Goal: Task Accomplishment & Management: Complete application form

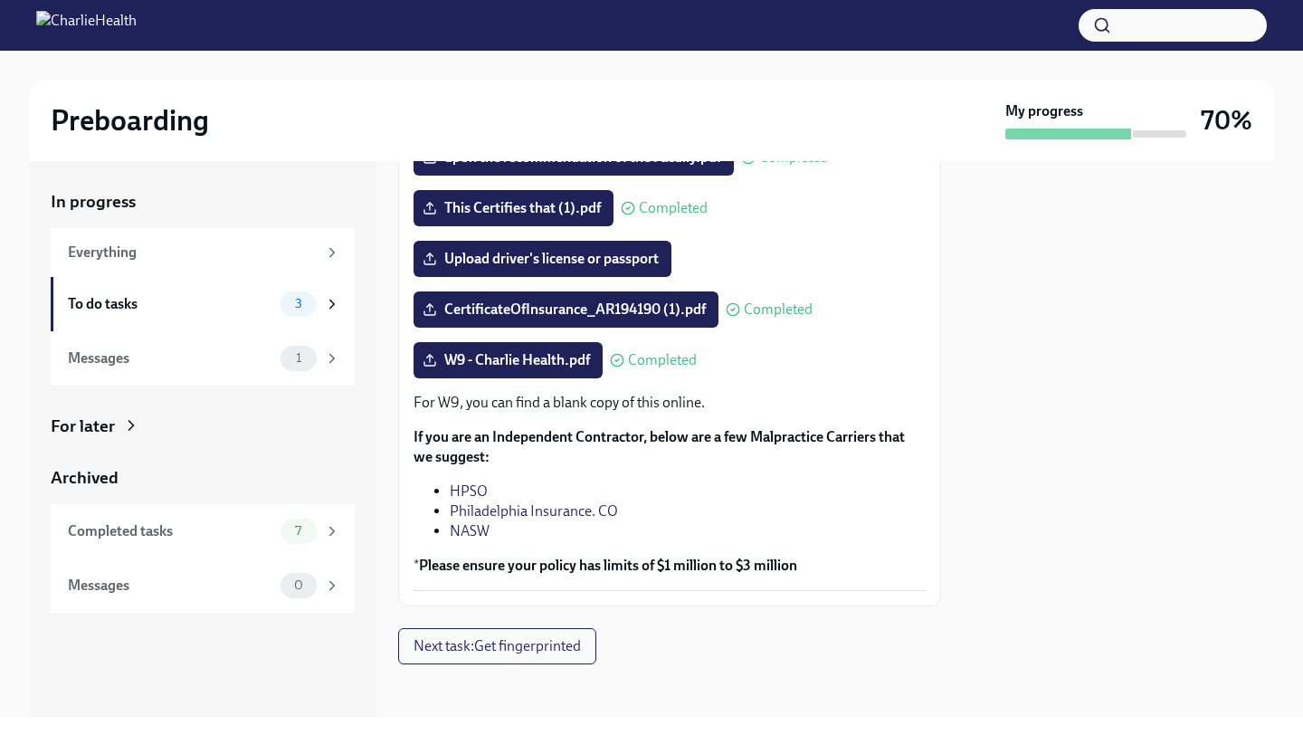
scroll to position [379, 0]
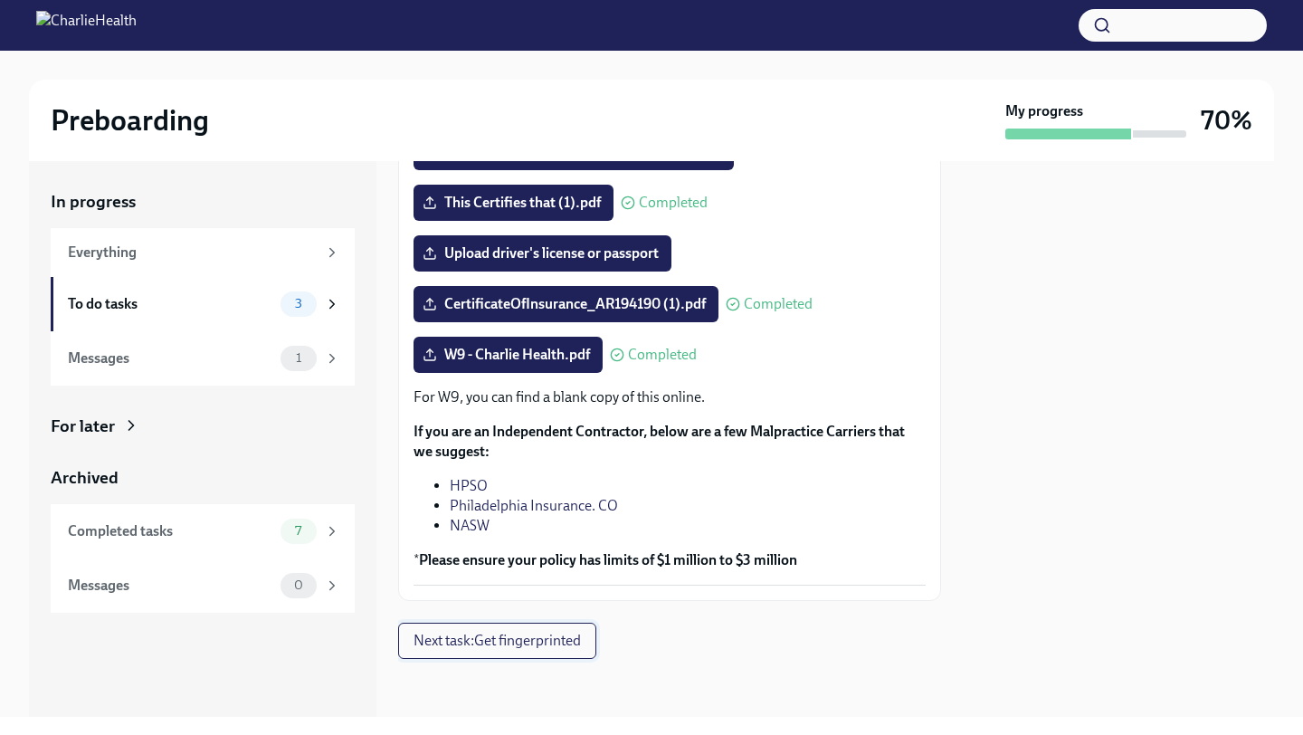
click at [432, 642] on span "Next task : Get fingerprinted" at bounding box center [497, 641] width 167 height 18
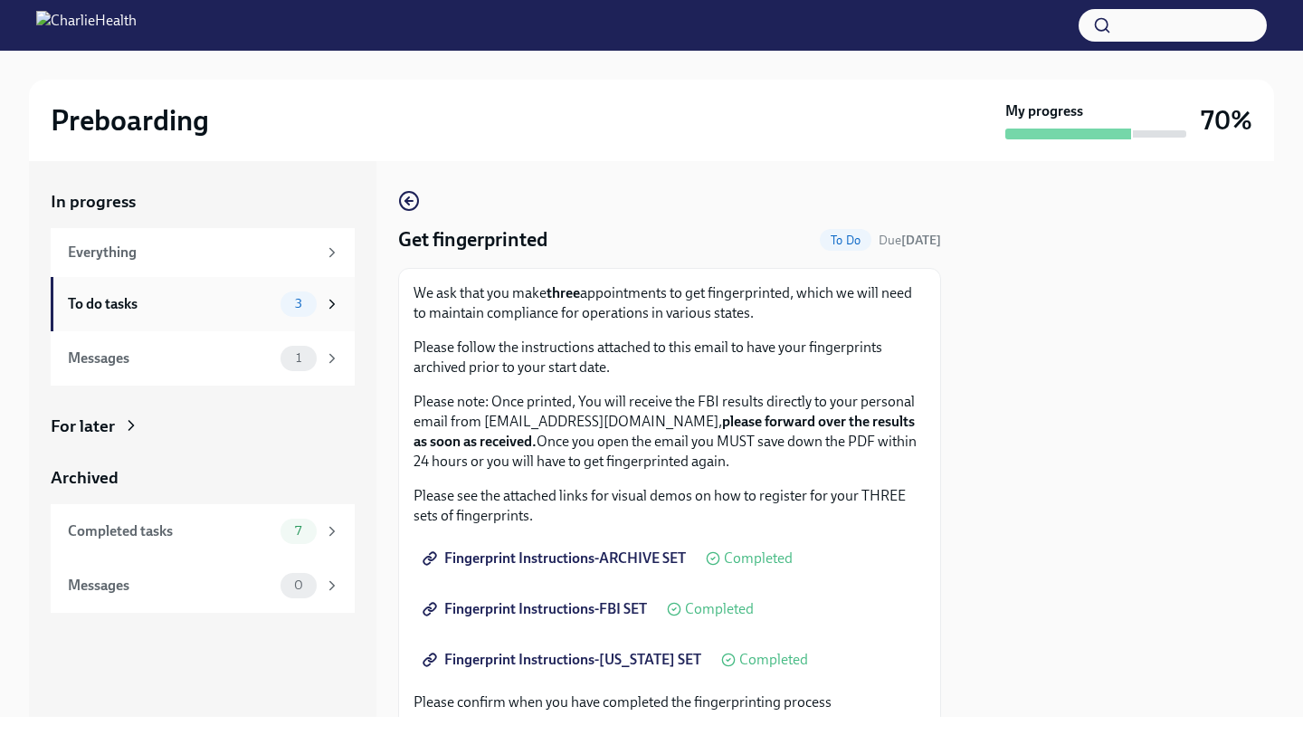
click at [319, 298] on div "3" at bounding box center [311, 303] width 60 height 25
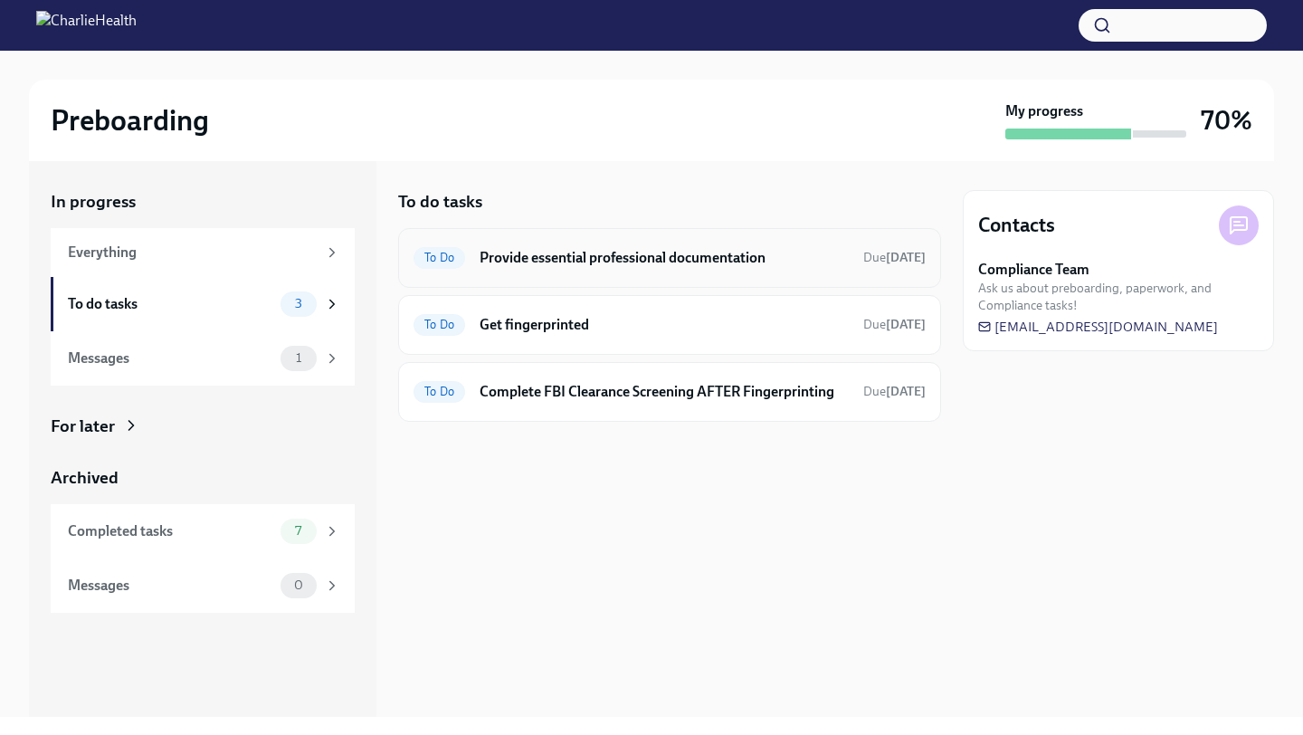
click at [816, 264] on h6 "Provide essential professional documentation" at bounding box center [664, 258] width 369 height 20
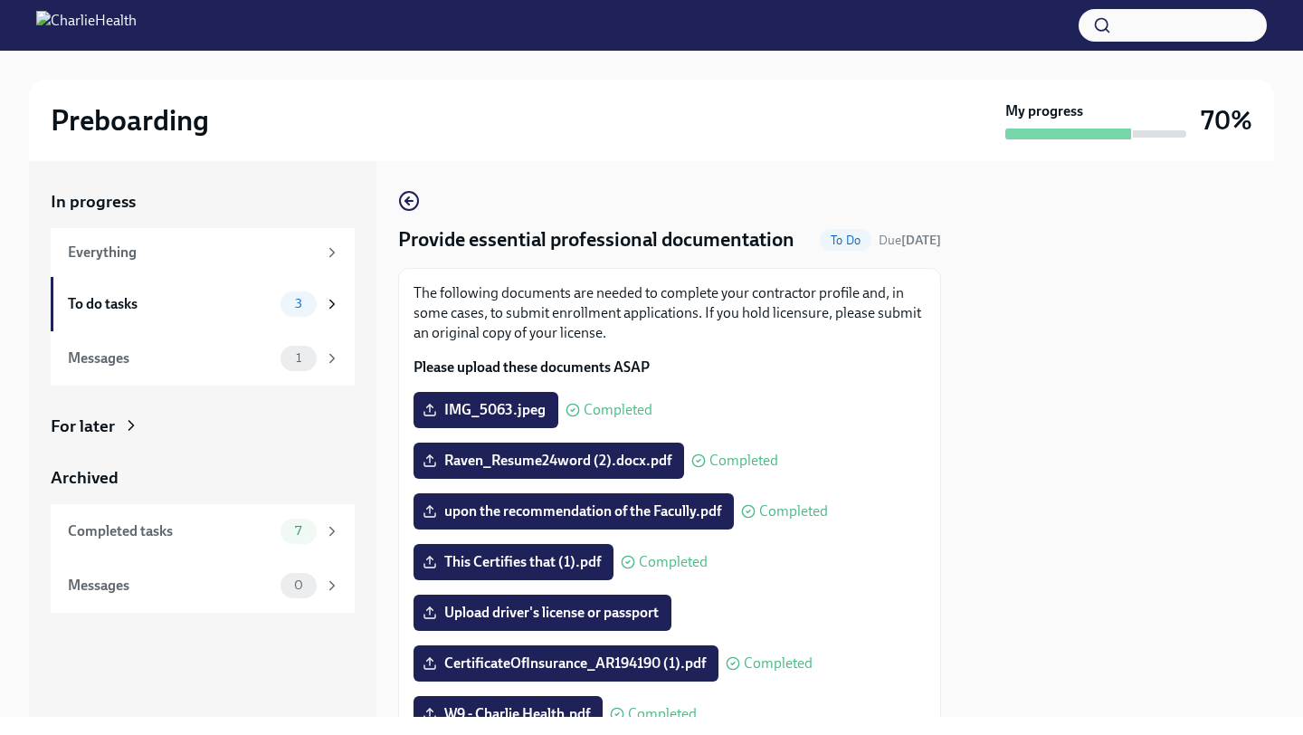
click at [883, 374] on p "Please upload these documents ASAP" at bounding box center [670, 367] width 512 height 20
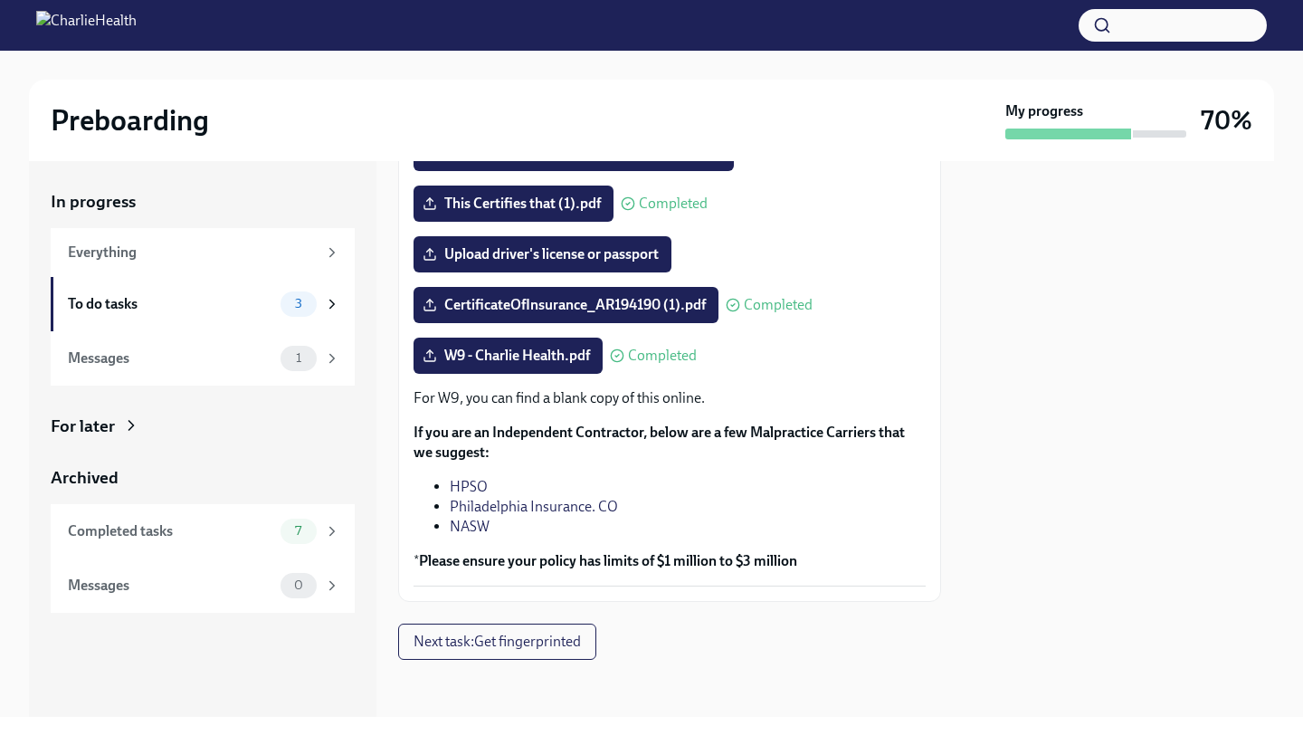
scroll to position [359, 0]
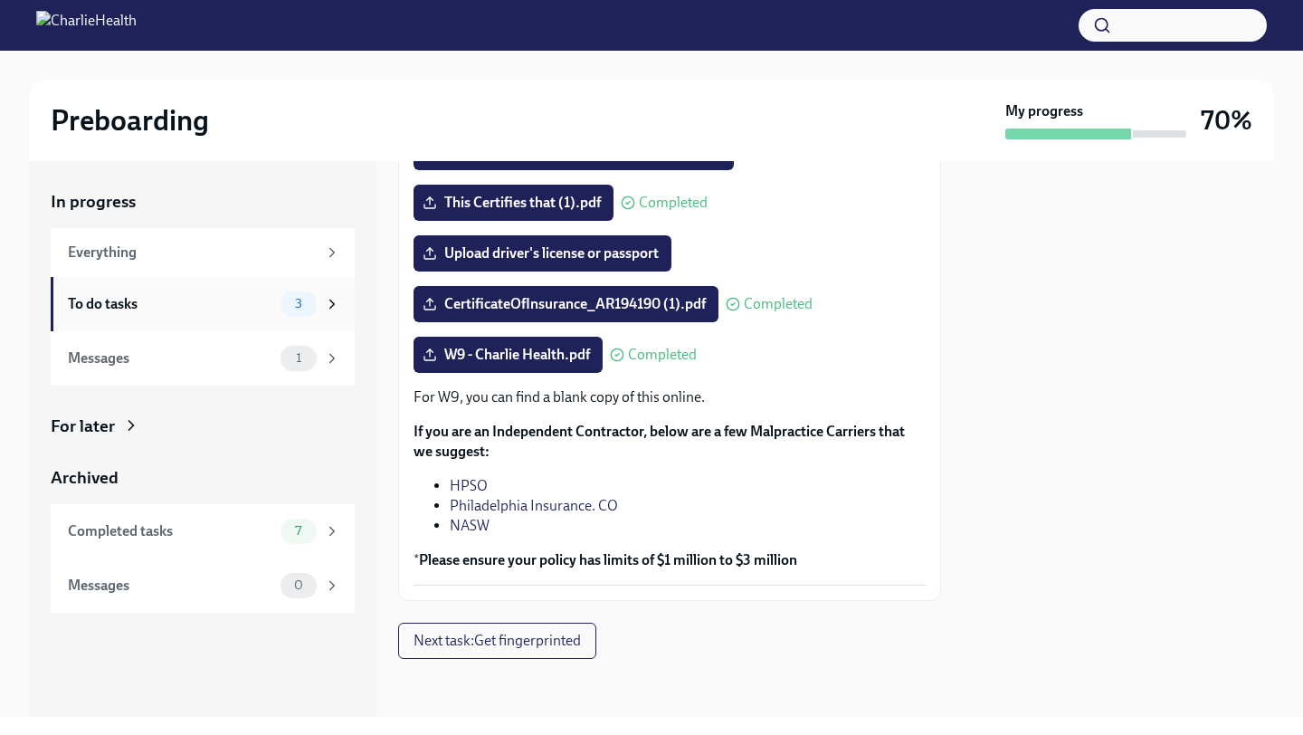
click at [330, 306] on icon at bounding box center [332, 304] width 5 height 8
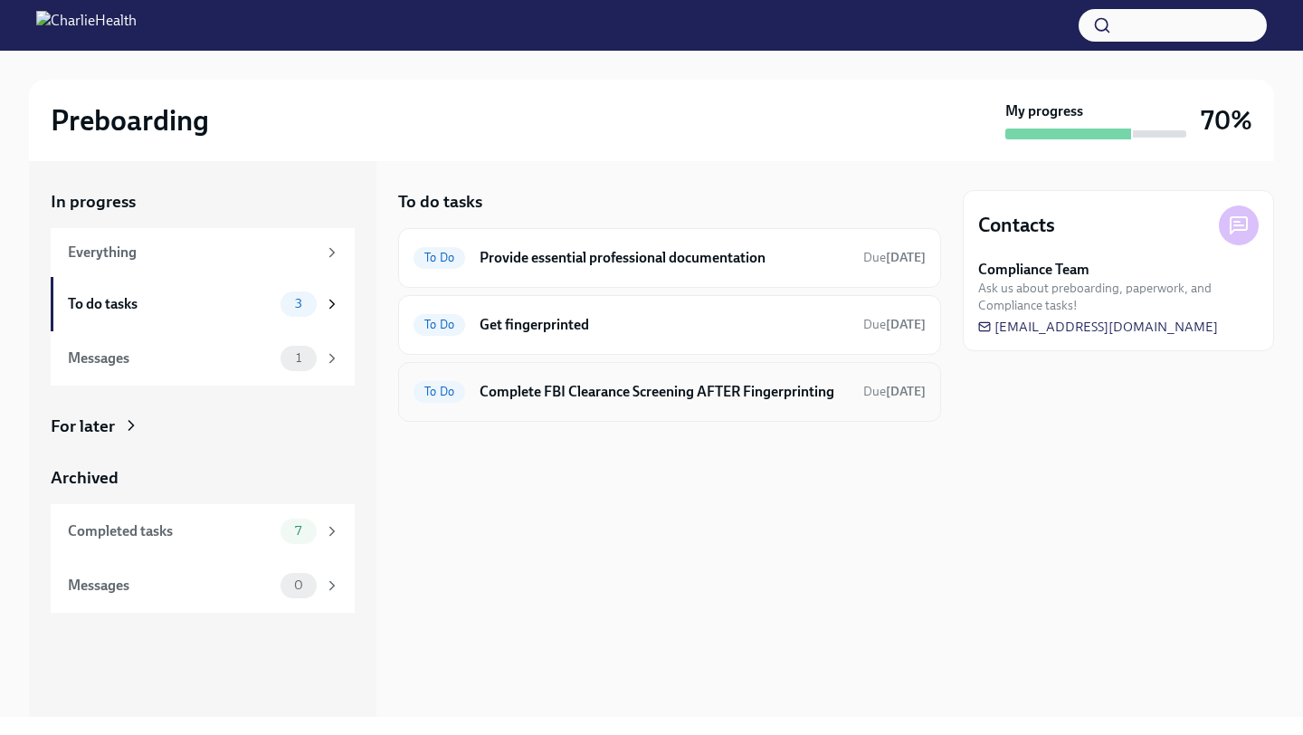
click at [600, 390] on h6 "Complete FBI Clearance Screening AFTER Fingerprinting" at bounding box center [664, 392] width 369 height 20
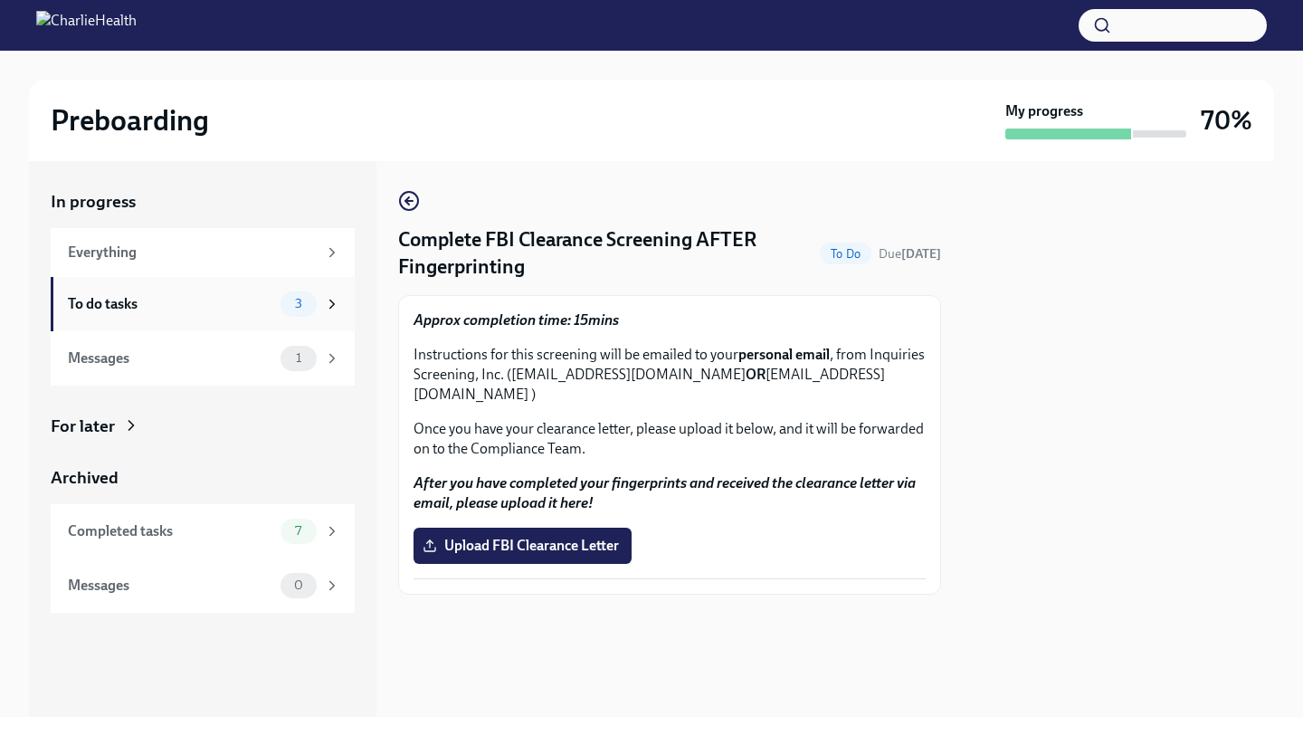
click at [310, 320] on div "To do tasks 3" at bounding box center [203, 304] width 304 height 54
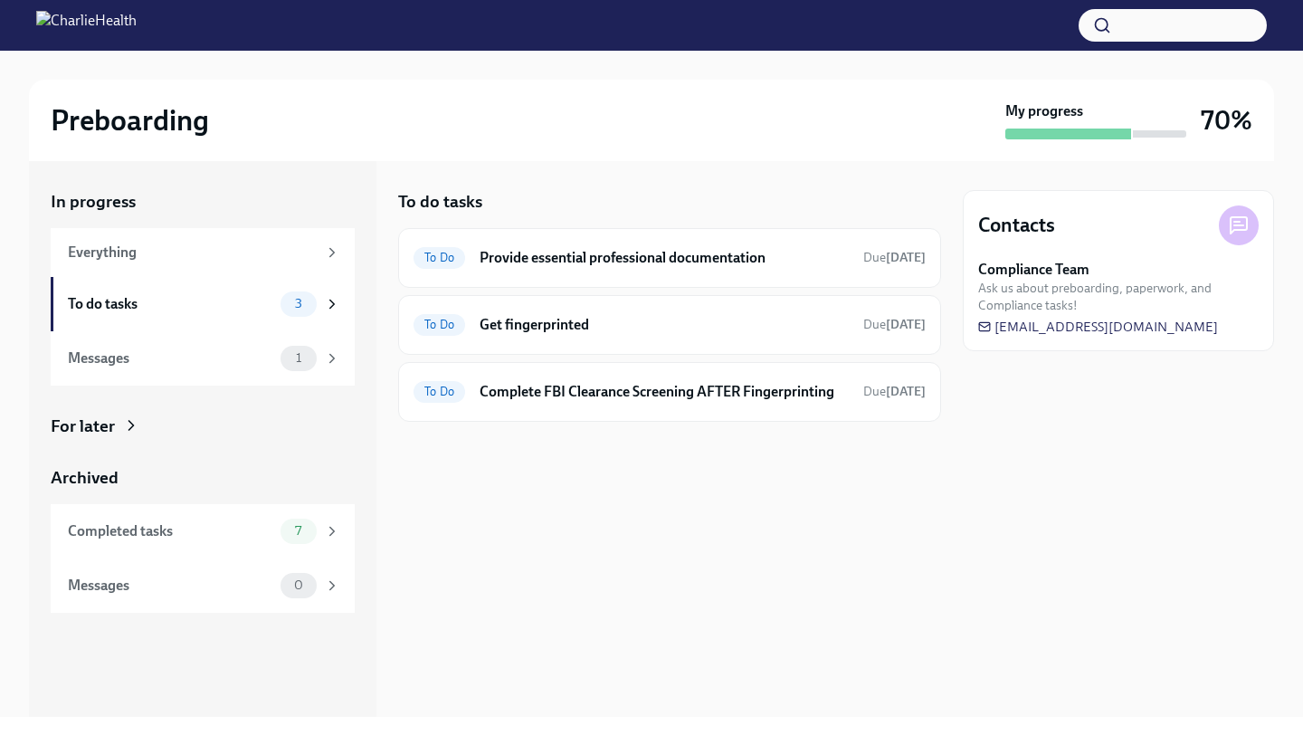
click at [1224, 224] on div at bounding box center [1239, 225] width 40 height 40
click at [309, 529] on span "7" at bounding box center [298, 531] width 28 height 14
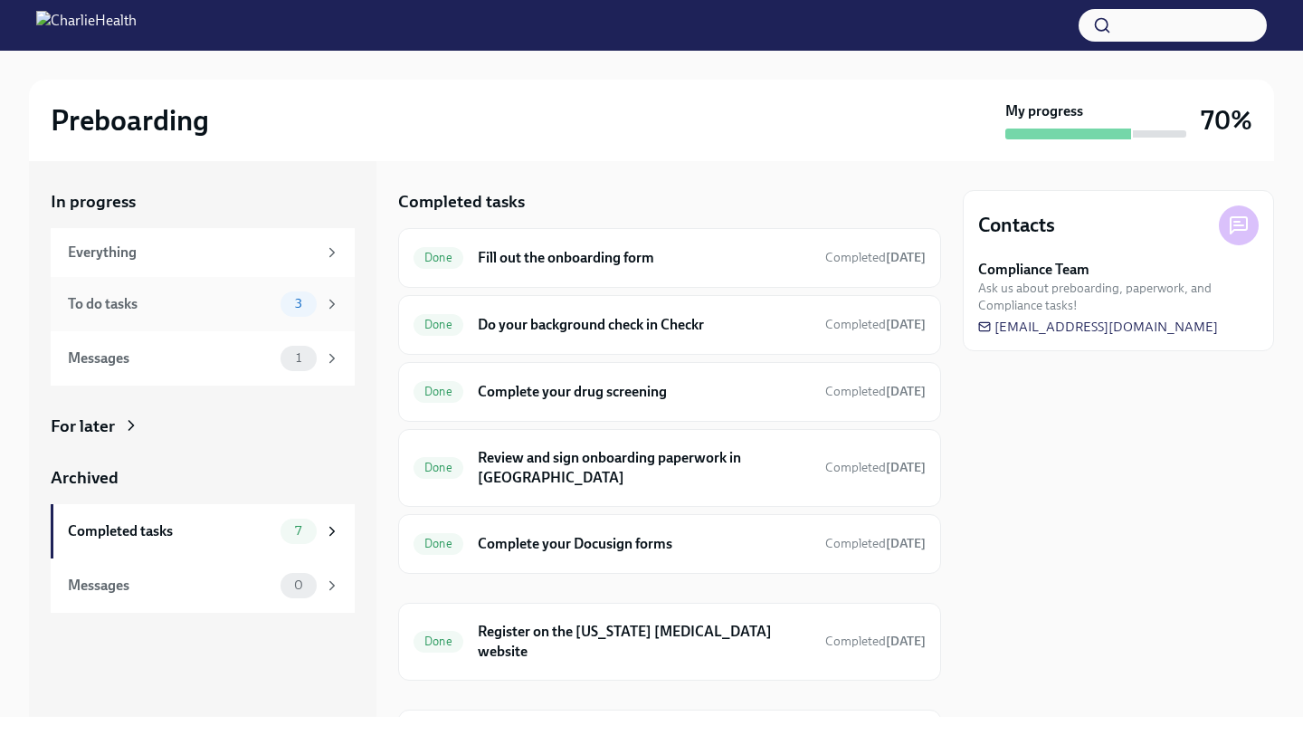
click at [328, 301] on icon at bounding box center [332, 304] width 16 height 16
